Goal: Check status: Check status

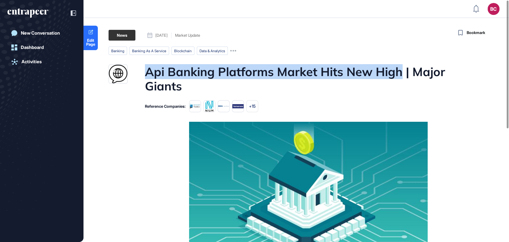
drag, startPoint x: 138, startPoint y: 68, endPoint x: 402, endPoint y: 65, distance: 264.1
click at [402, 65] on div "Api Banking Platforms Market Hits New High | Major Giants" at bounding box center [290, 78] width 362 height 29
copy h1 "Api Banking Platforms Market Hits New High"
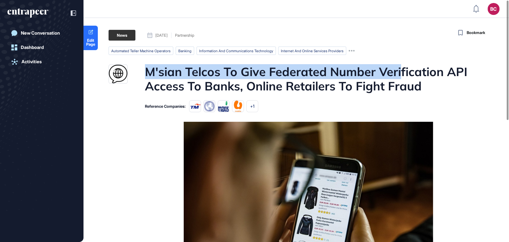
drag, startPoint x: 138, startPoint y: 71, endPoint x: 401, endPoint y: 77, distance: 263.0
click at [401, 77] on div "M'sian Telcos To Give Federated Number Verification API Access To Banks, Online…" at bounding box center [290, 78] width 362 height 29
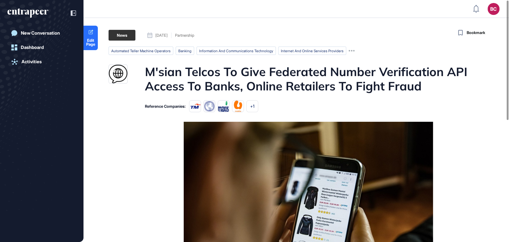
click at [278, 79] on h1 "M'sian Telcos To Give Federated Number Verification API Access To Banks, Online…" at bounding box center [308, 78] width 326 height 29
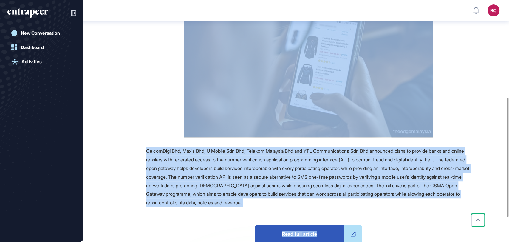
scroll to position [202, 0]
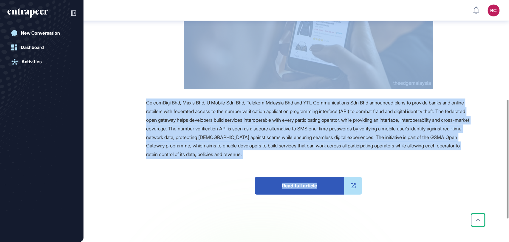
drag, startPoint x: 275, startPoint y: 71, endPoint x: 376, endPoint y: 174, distance: 143.7
click at [376, 174] on main "News September 23, 2025 Partnership September 23, 2025 Partnership automated te…" at bounding box center [297, 51] width 425 height 441
copy main "M'sian Telcos To Give Federated Number Verification API Access To Banks, Online…"
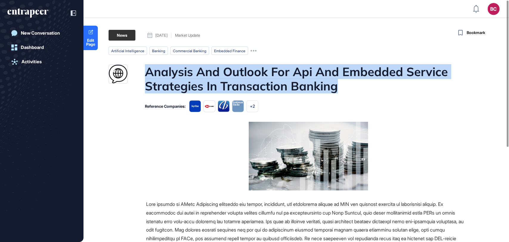
drag, startPoint x: 143, startPoint y: 67, endPoint x: 346, endPoint y: 87, distance: 203.6
click at [346, 87] on div "Analysis And Outlook For Api And Embedded Service Strategies In Transaction Ban…" at bounding box center [290, 78] width 362 height 29
copy h1 "Analysis And Outlook For Api And Embedded Service Strategies In Transaction Ban…"
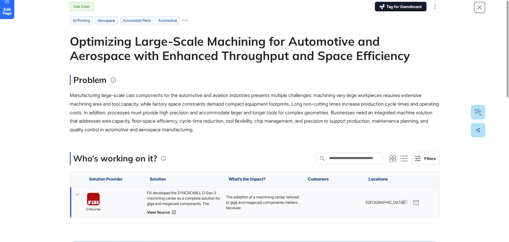
scroll to position [99, 0]
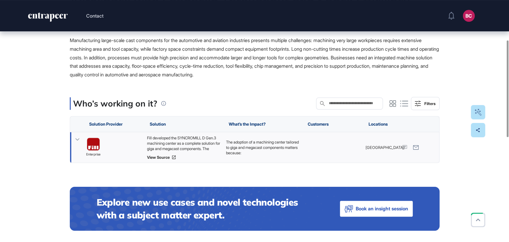
click at [176, 142] on div "Fill developed the SYNCROMILL D Gen.3 machining center as a complete solution f…" at bounding box center [183, 143] width 73 height 16
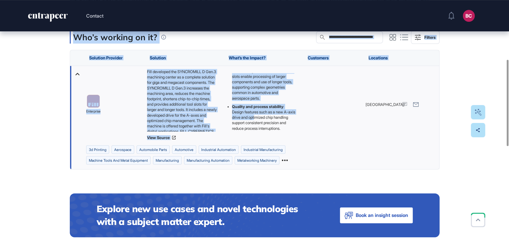
scroll to position [108, 0]
drag, startPoint x: 62, startPoint y: 80, endPoint x: 273, endPoint y: 126, distance: 215.9
click at [273, 126] on div "Edit Page Use Case Tag for Gameboard Build Partner Invest Acquire 3d printing a…" at bounding box center [254, 179] width 509 height 627
copy main "Optimizing Large-Scale Machining for Automotive and Aerospace with Enhanced Thr…"
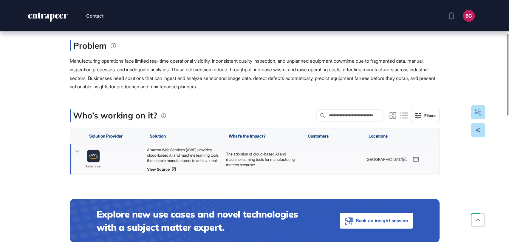
scroll to position [99, 0]
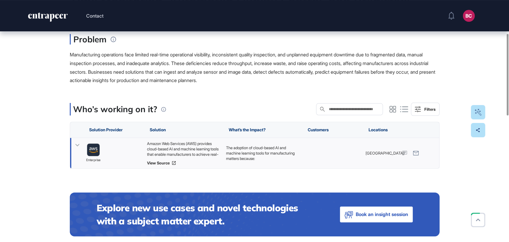
click at [211, 149] on div "Amazon Web Services (AWS) provides cloud-based AI and machine learning tools th…" at bounding box center [183, 149] width 73 height 16
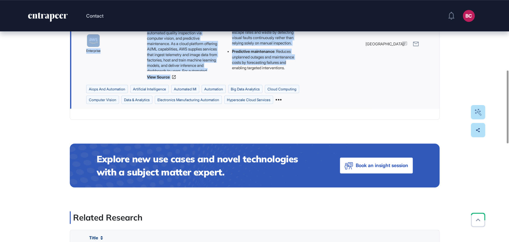
scroll to position [86, 0]
drag, startPoint x: 55, startPoint y: 77, endPoint x: 289, endPoint y: 73, distance: 234.3
click at [289, 73] on div "Edit Page Use Case Tag for Gameboard Build Partner Invest Acquire aiops and aut…" at bounding box center [254, 175] width 509 height 752
copy main "Enhancing Manufacturing Efficiency Through AI-Driven Real-Time Monitoring, Auto…"
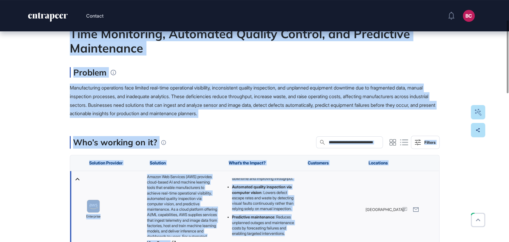
scroll to position [0, 0]
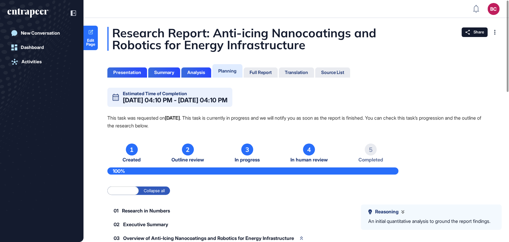
click at [263, 72] on div "Full Report" at bounding box center [261, 72] width 22 height 5
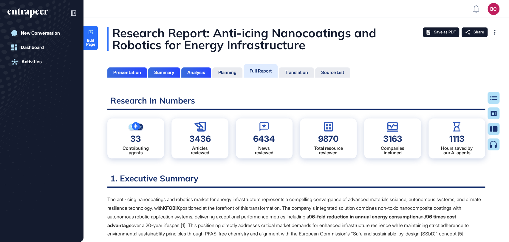
scroll to position [2, 0]
